Goal: Find specific page/section: Find specific page/section

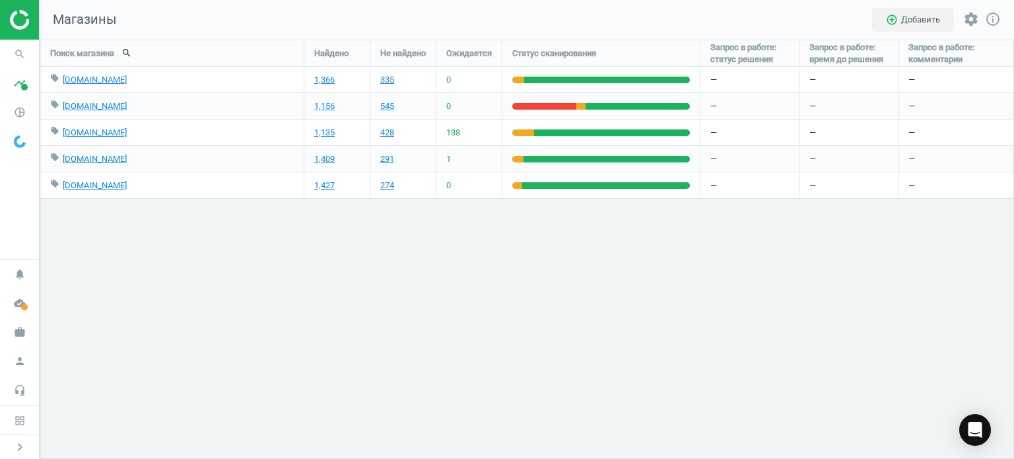
scroll to position [439, 994]
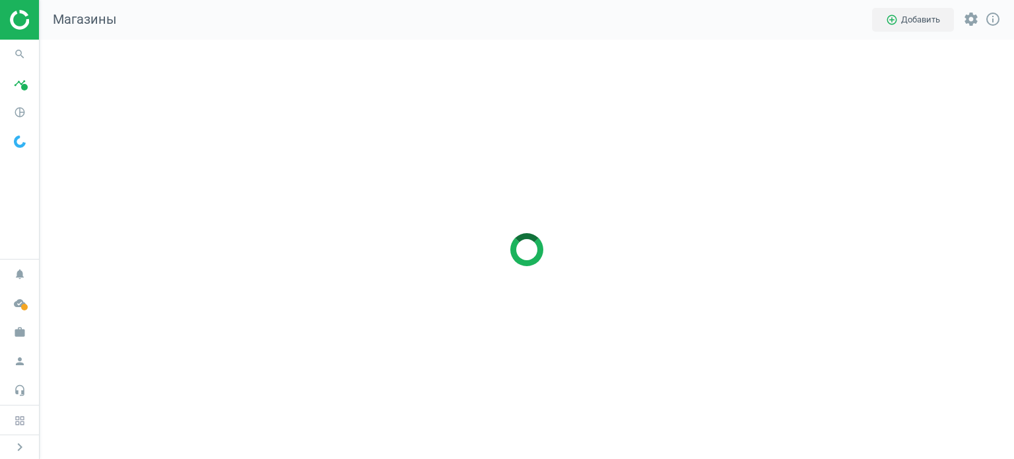
scroll to position [439, 994]
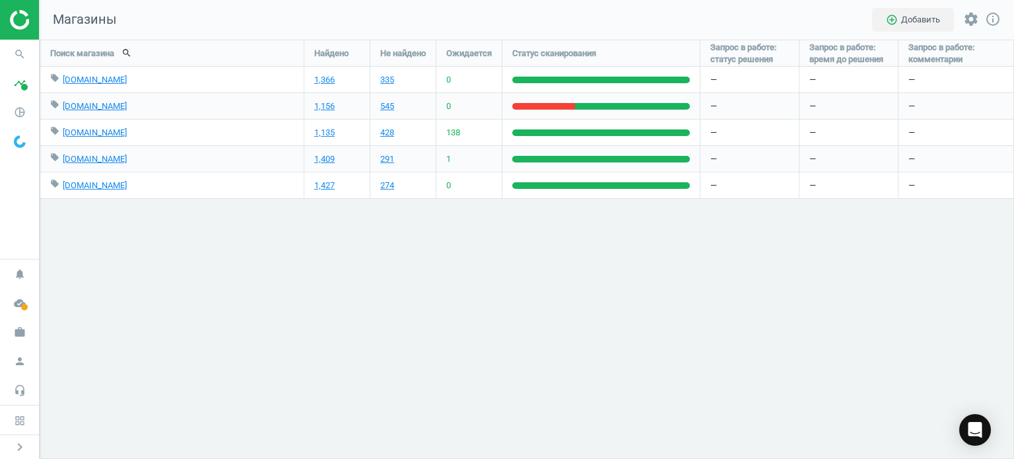
click at [340, 271] on div "Поиск магазина search Найдено Не найдено Ожидается Статус сканирования Запрос в…" at bounding box center [527, 249] width 974 height 419
